Goal: Task Accomplishment & Management: Manage account settings

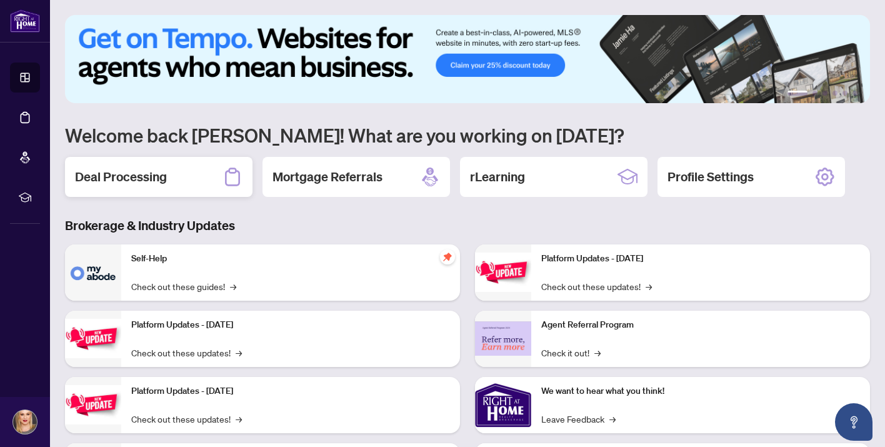
click at [147, 176] on h2 "Deal Processing" at bounding box center [121, 176] width 92 height 17
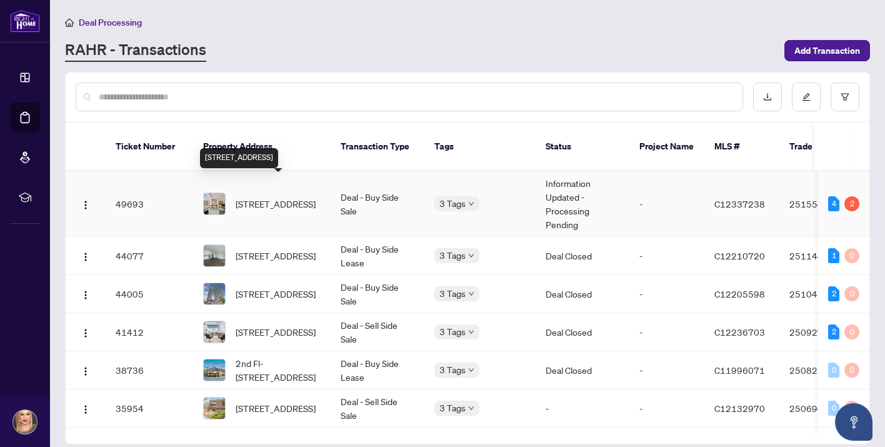
click at [283, 197] on span "[STREET_ADDRESS]" at bounding box center [276, 204] width 80 height 14
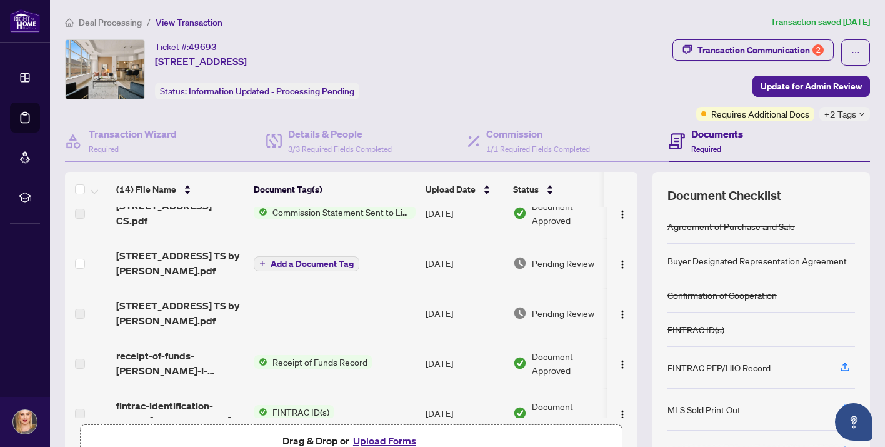
scroll to position [63, 0]
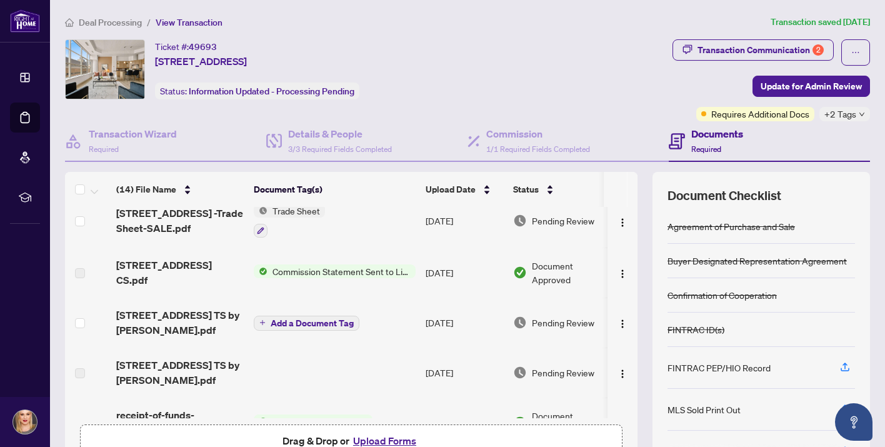
click at [315, 270] on span "Commission Statement Sent to Listing Brokerage" at bounding box center [341, 271] width 148 height 14
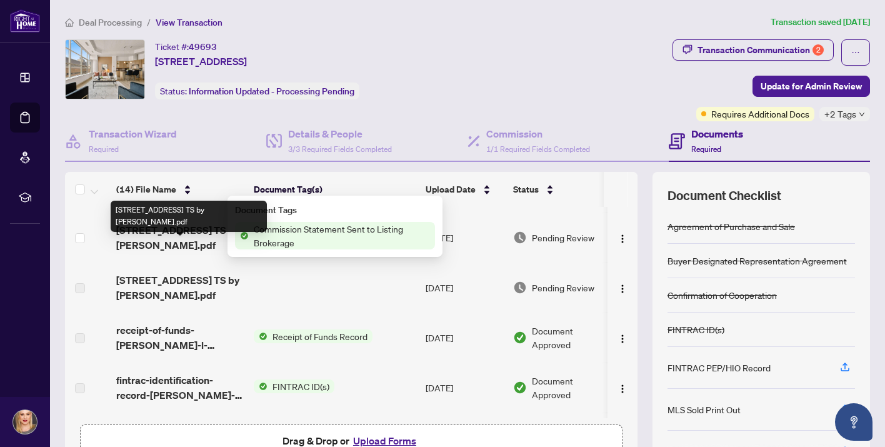
scroll to position [153, 0]
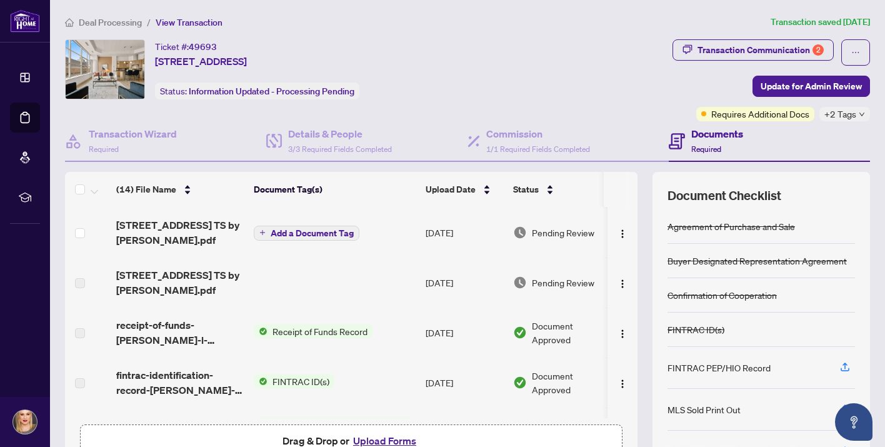
drag, startPoint x: 238, startPoint y: 299, endPoint x: 232, endPoint y: 294, distance: 7.1
click at [237, 298] on td "[STREET_ADDRESS] TS by [PERSON_NAME].pdf" at bounding box center [179, 282] width 137 height 50
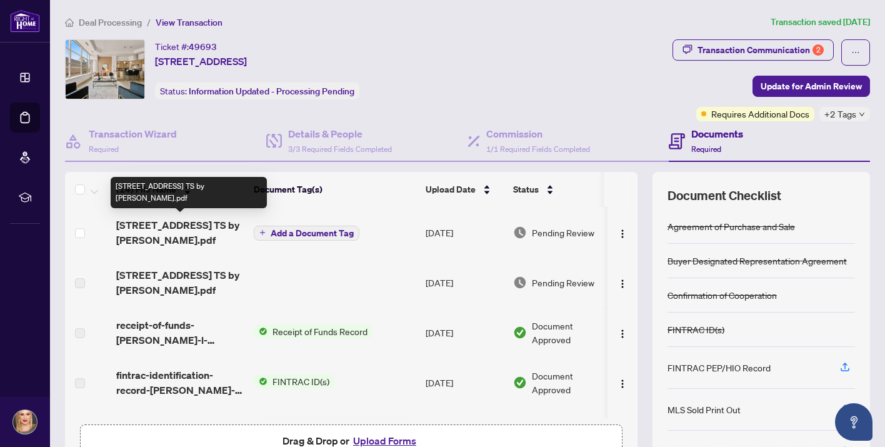
click at [174, 222] on span "[STREET_ADDRESS] TS by [PERSON_NAME].pdf" at bounding box center [179, 232] width 127 height 30
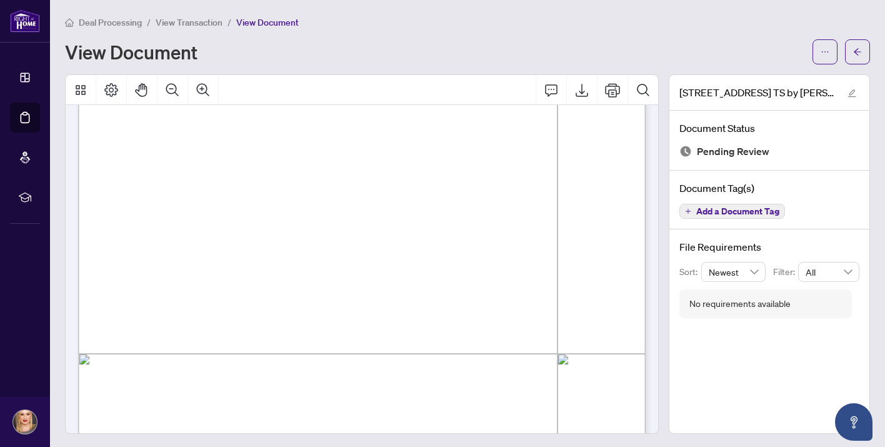
scroll to position [244, 0]
